Goal: Information Seeking & Learning: Check status

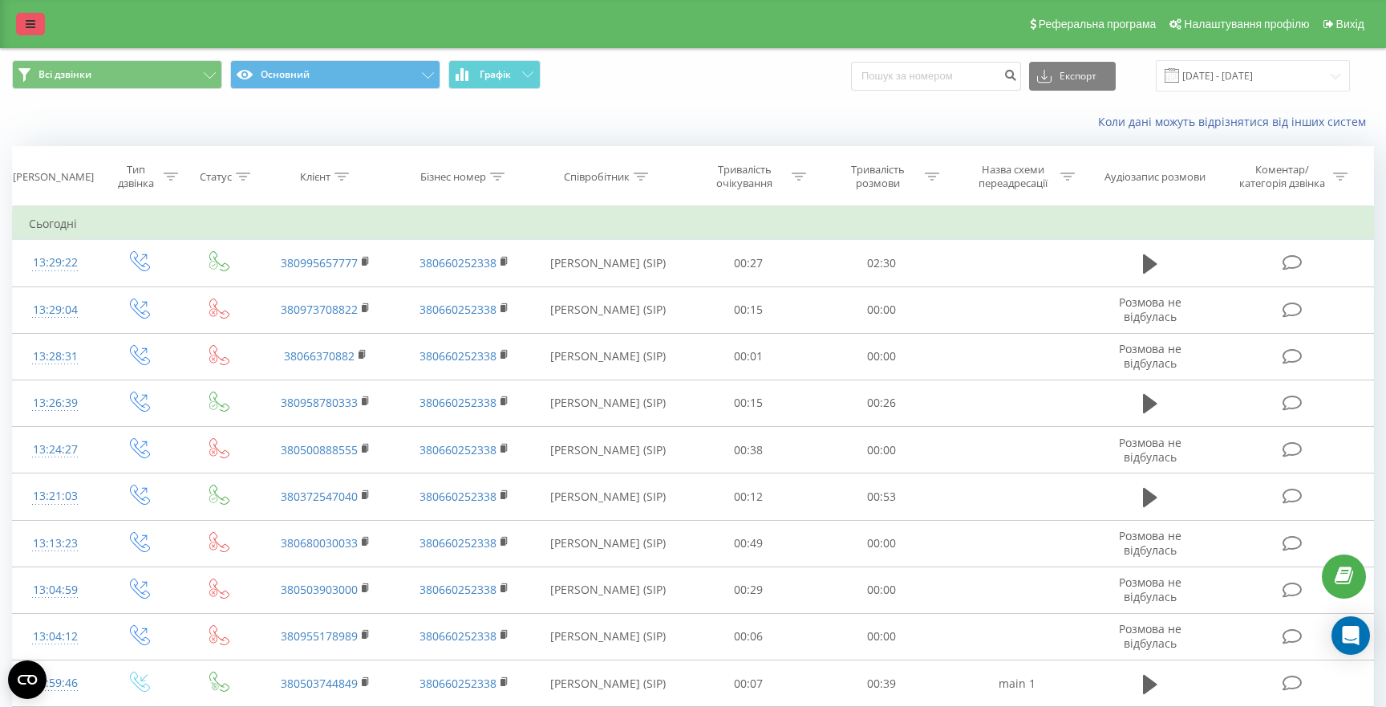
click at [25, 31] on link at bounding box center [30, 24] width 29 height 22
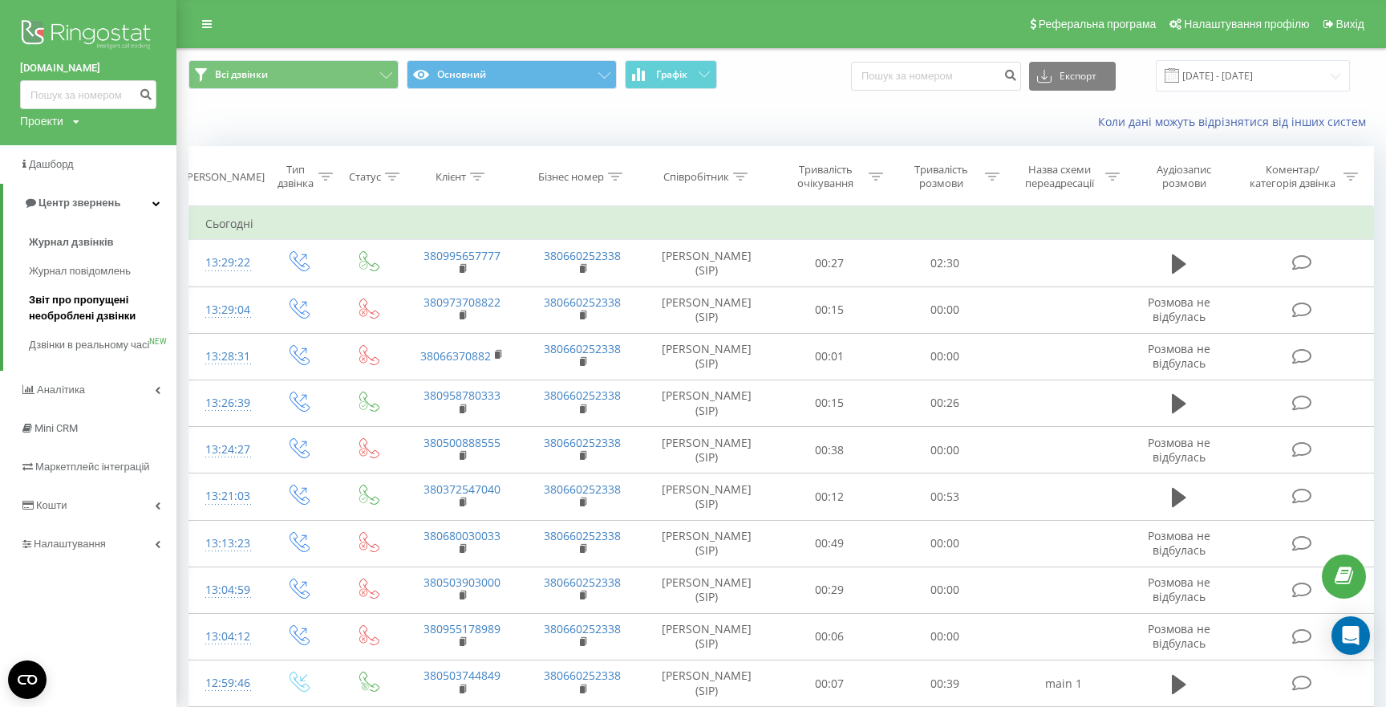
click at [71, 310] on span "Звіт про пропущені необроблені дзвінки" at bounding box center [99, 308] width 140 height 32
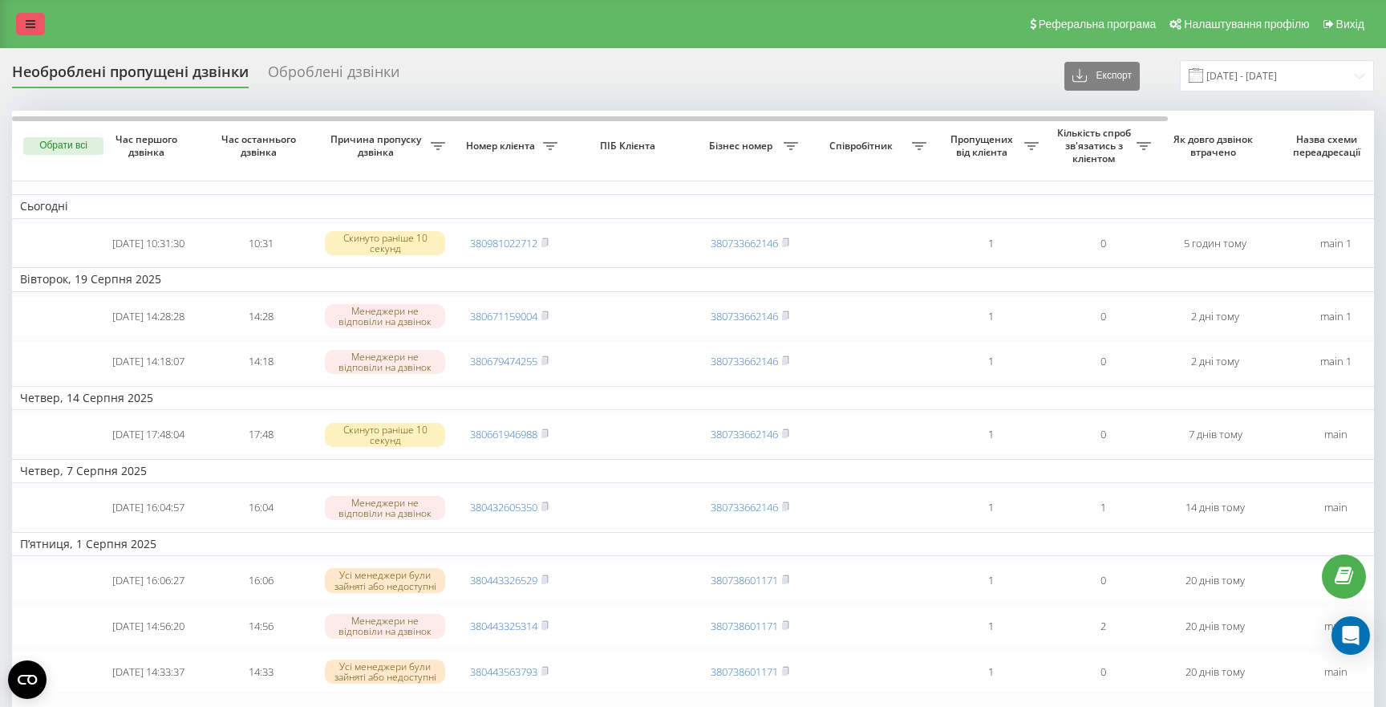
click at [35, 23] on link at bounding box center [30, 24] width 29 height 22
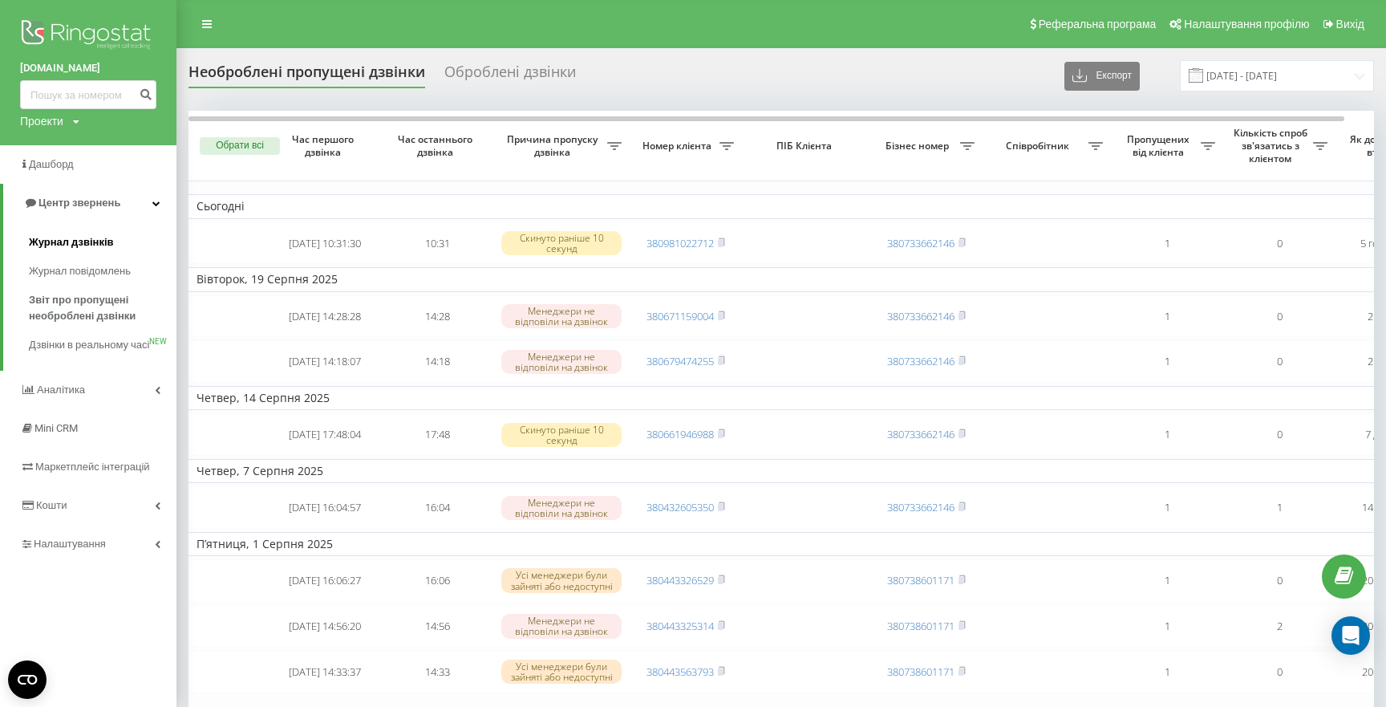
click at [74, 243] on span "Журнал дзвінків" at bounding box center [71, 242] width 85 height 16
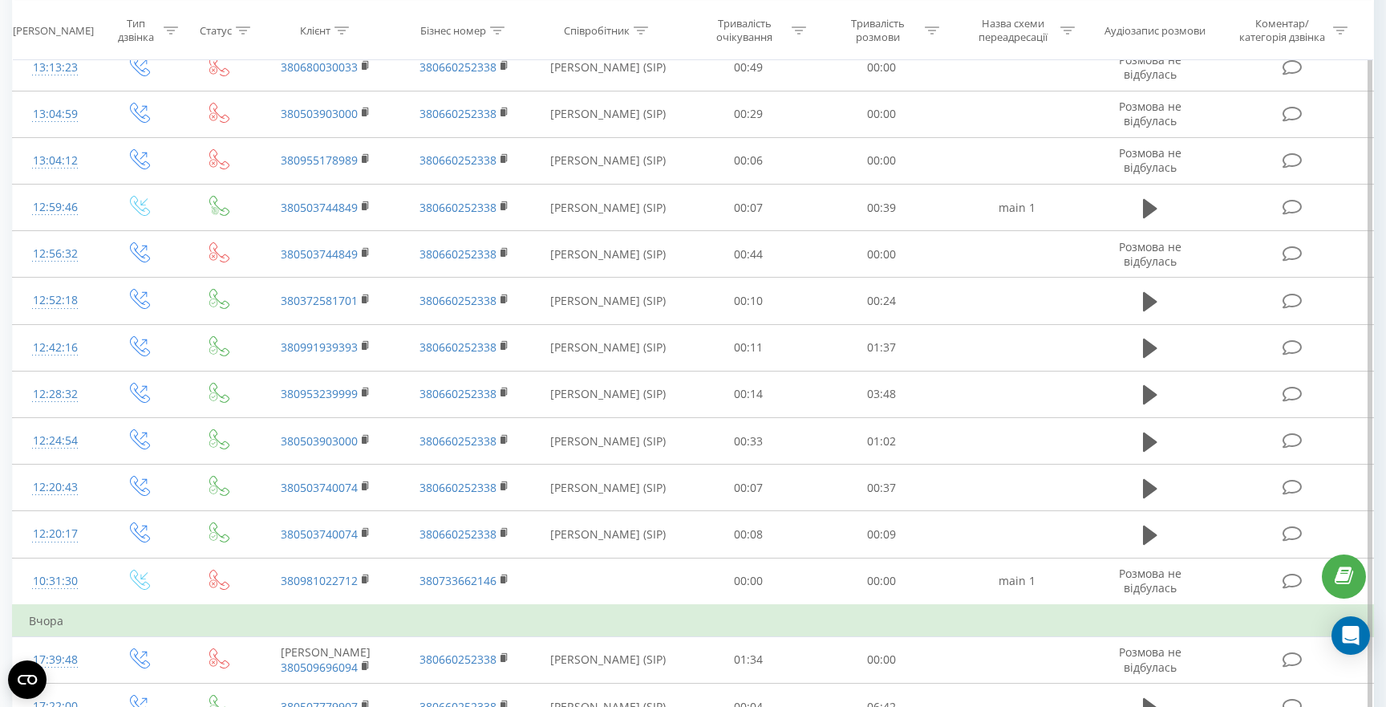
scroll to position [469, 0]
